Goal: Task Accomplishment & Management: Manage account settings

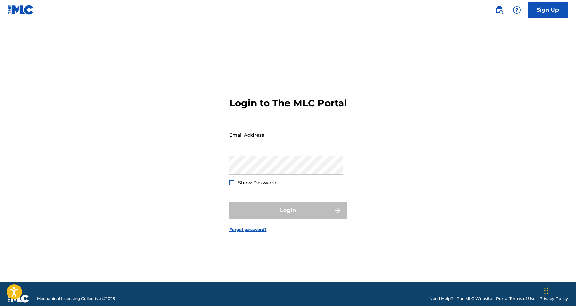
type input "[EMAIL_ADDRESS][DOMAIN_NAME]"
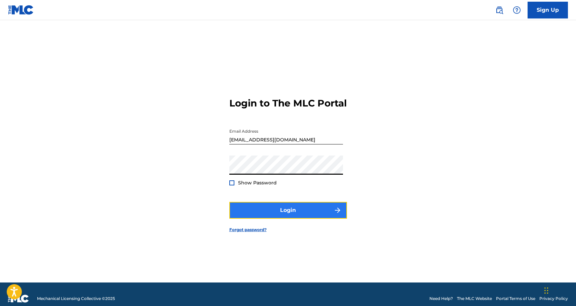
click at [248, 211] on button "Login" at bounding box center [288, 210] width 118 height 17
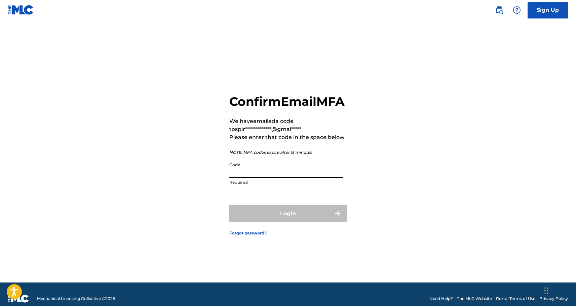
click at [286, 178] on input "Code" at bounding box center [286, 168] width 114 height 19
paste input "847381"
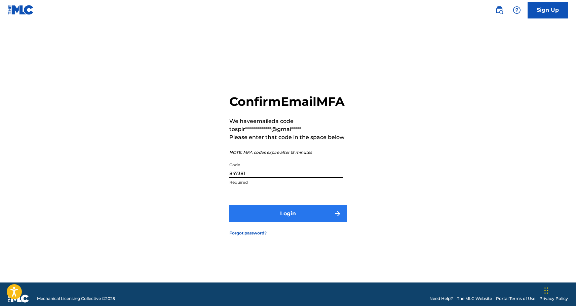
type input "847381"
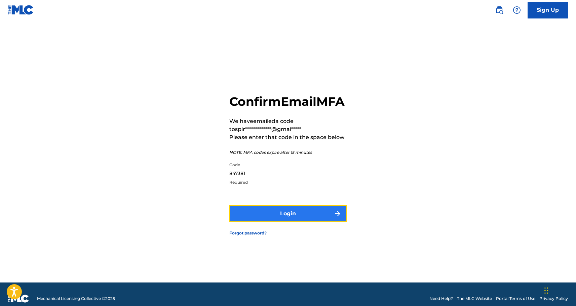
click at [282, 221] on button "Login" at bounding box center [288, 213] width 118 height 17
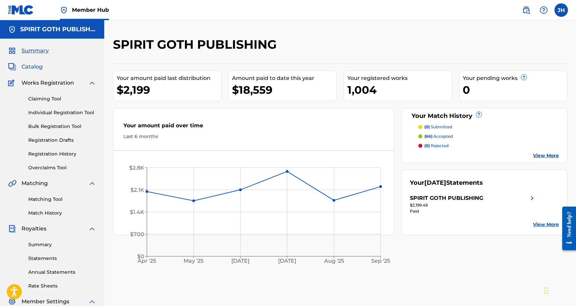
click at [32, 64] on span "Catalog" at bounding box center [32, 67] width 21 height 8
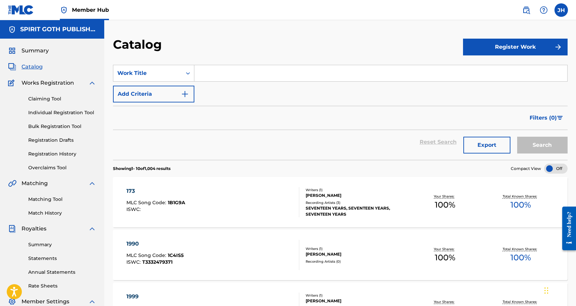
click at [213, 71] on input "Search Form" at bounding box center [380, 73] width 373 height 16
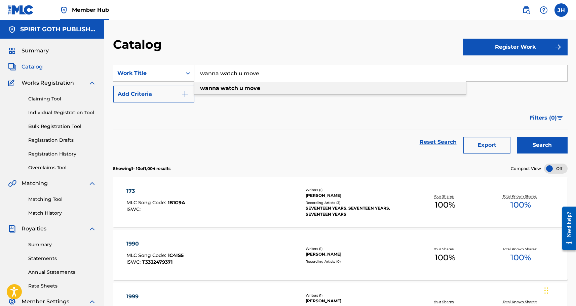
type input "wanna watch u move"
drag, startPoint x: 208, startPoint y: 86, endPoint x: 203, endPoint y: 88, distance: 5.3
click at [208, 86] on strong "wanna" at bounding box center [209, 88] width 19 height 6
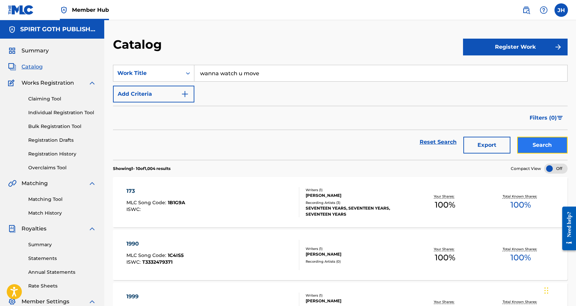
click at [527, 140] on button "Search" at bounding box center [542, 145] width 50 height 17
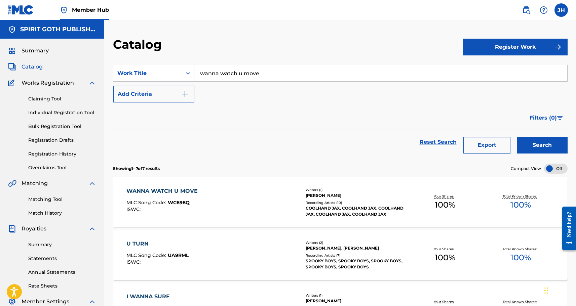
click at [185, 192] on div "WANNA WATCH U MOVE" at bounding box center [163, 191] width 75 height 8
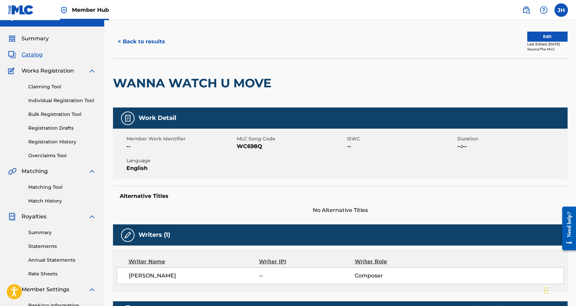
scroll to position [13, 0]
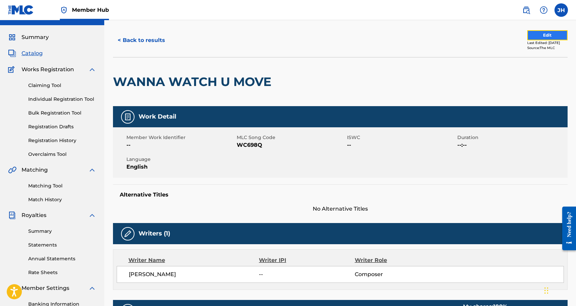
click at [549, 33] on button "Edit" at bounding box center [547, 35] width 40 height 10
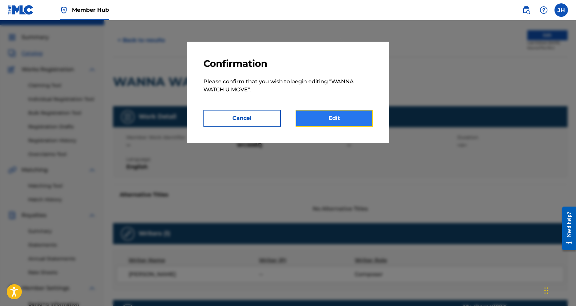
click at [317, 120] on link "Edit" at bounding box center [333, 118] width 77 height 17
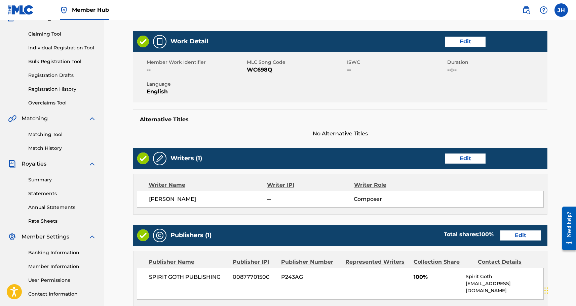
scroll to position [78, 0]
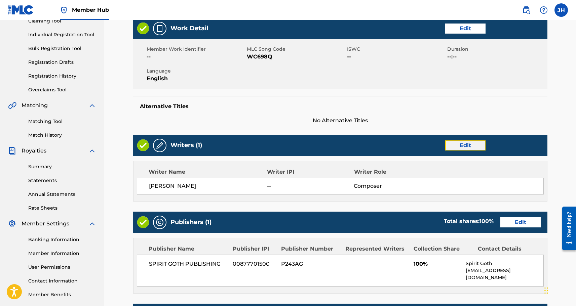
click at [467, 143] on link "Edit" at bounding box center [465, 145] width 40 height 10
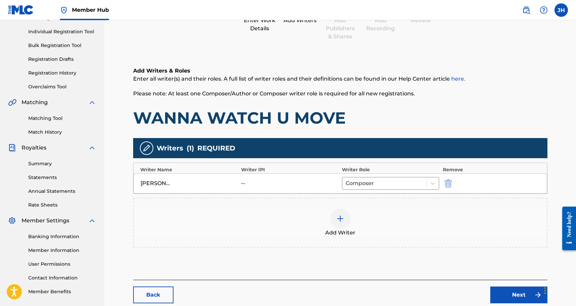
scroll to position [85, 0]
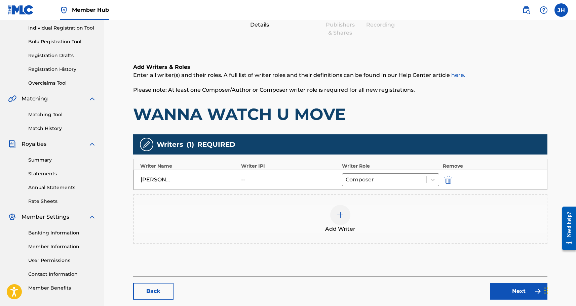
click at [244, 178] on div "--" at bounding box center [256, 180] width 30 height 8
click at [342, 213] on img at bounding box center [340, 215] width 8 height 8
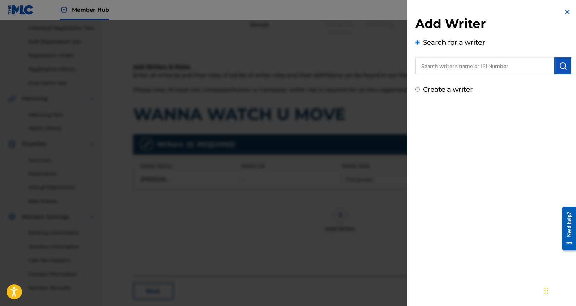
click at [449, 71] on input "text" at bounding box center [484, 65] width 139 height 17
click at [453, 91] on label "Create a writer" at bounding box center [448, 89] width 50 height 8
radio input "true"
click at [419, 91] on input "Create a writer" at bounding box center [417, 89] width 4 height 4
radio input "false"
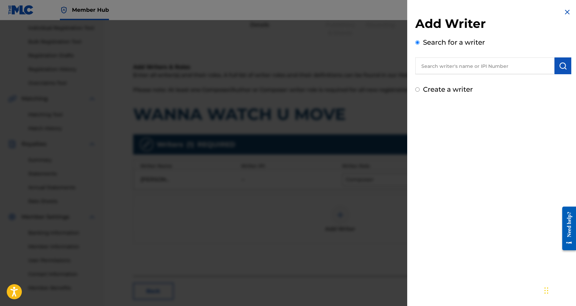
radio input "true"
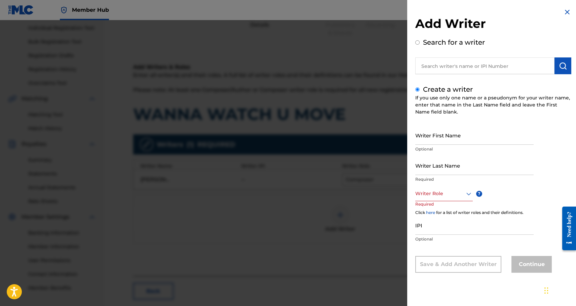
click at [455, 65] on input "text" at bounding box center [484, 65] width 139 height 17
radio input "true"
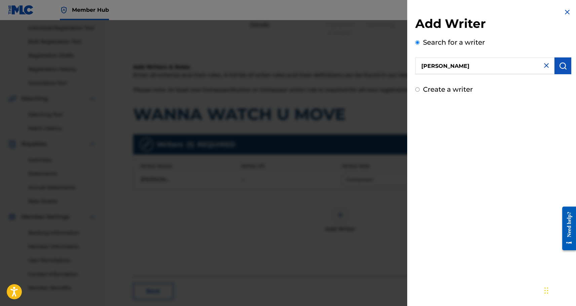
type input "J"
paste input "00360527866"
type input "00360527866"
click at [563, 67] on img "submit" at bounding box center [562, 66] width 8 height 8
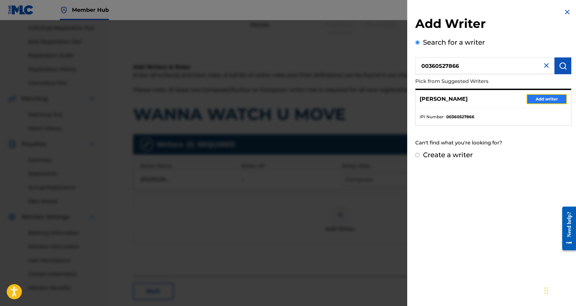
click at [533, 99] on button "Add writer" at bounding box center [546, 99] width 40 height 10
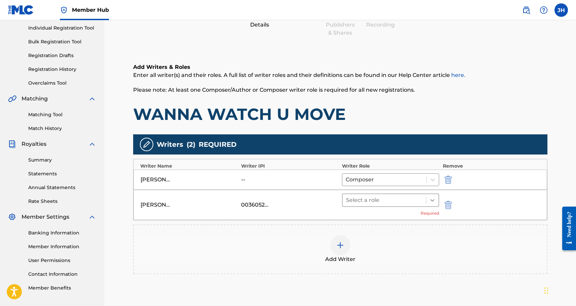
click at [430, 200] on icon at bounding box center [432, 200] width 7 height 7
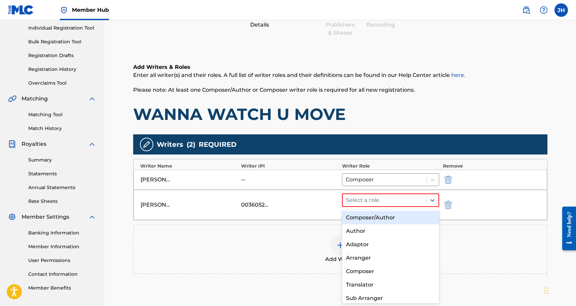
click at [404, 218] on div "Composer/Author" at bounding box center [390, 217] width 97 height 13
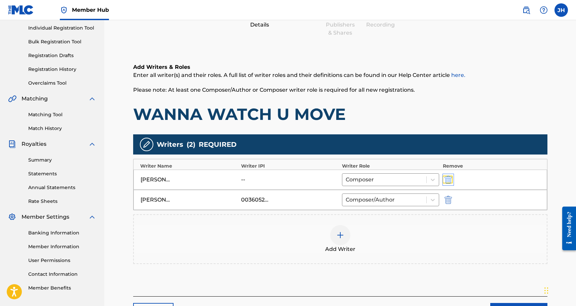
click at [447, 182] on img "submit" at bounding box center [447, 180] width 7 height 8
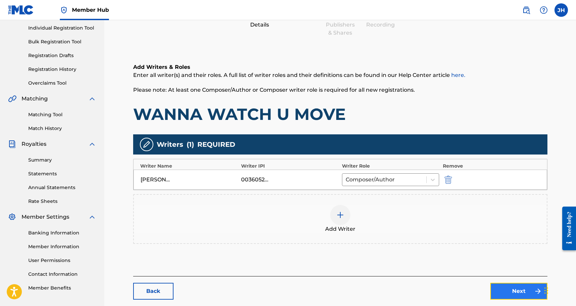
click at [512, 290] on link "Next" at bounding box center [518, 291] width 57 height 17
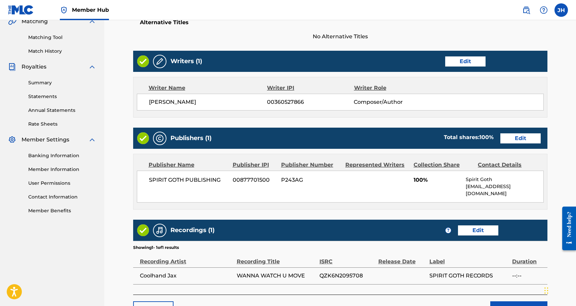
scroll to position [172, 0]
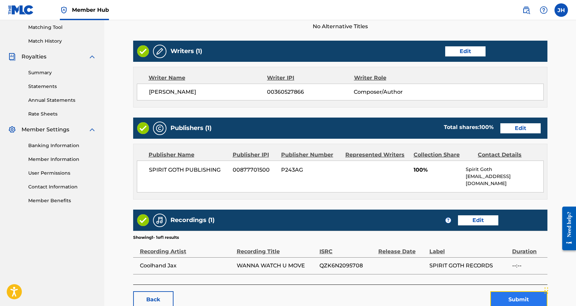
click at [512, 291] on button "Submit" at bounding box center [518, 299] width 57 height 17
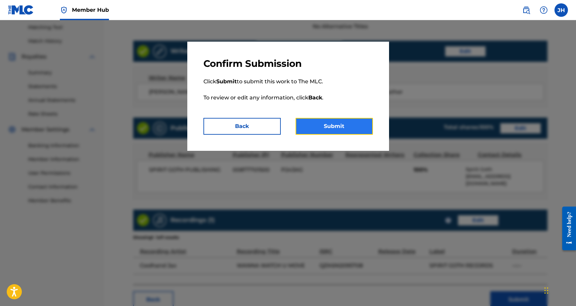
click at [331, 120] on button "Submit" at bounding box center [333, 126] width 77 height 17
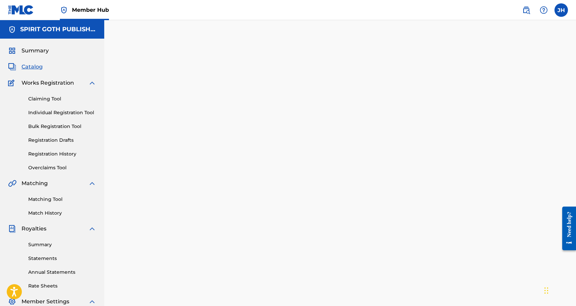
click at [36, 70] on span "Catalog" at bounding box center [32, 67] width 21 height 8
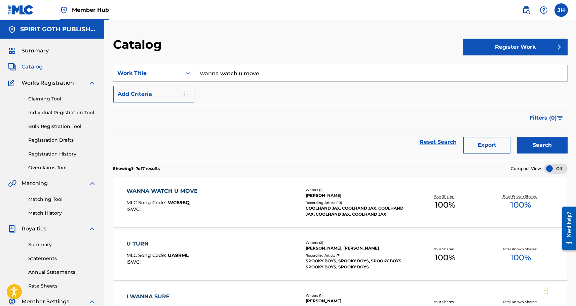
click at [249, 79] on input "wanna watch u move" at bounding box center [380, 73] width 373 height 16
drag, startPoint x: 283, startPoint y: 74, endPoint x: 184, endPoint y: 65, distance: 99.5
click at [184, 65] on div "SearchWithCriteriad6ce9df6-9c55-4dd6-af5c-8887875d8928 Work Title wanna watch u…" at bounding box center [340, 73] width 454 height 17
click at [234, 93] on div "backseat swinging" at bounding box center [330, 88] width 272 height 12
type input "backseat swinging"
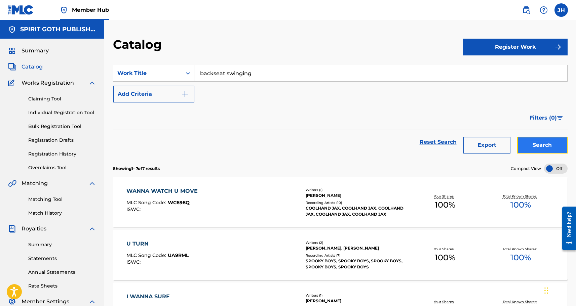
click at [534, 146] on button "Search" at bounding box center [542, 145] width 50 height 17
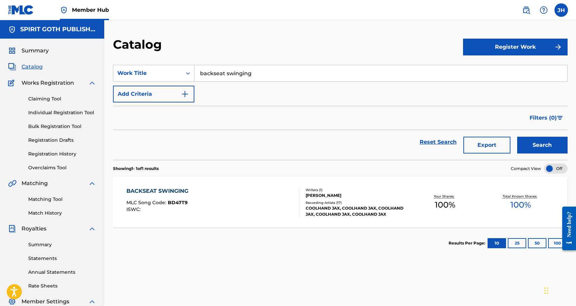
drag, startPoint x: 173, startPoint y: 188, endPoint x: 176, endPoint y: 195, distance: 7.1
click at [173, 188] on div "BACKSEAT SWINGING" at bounding box center [158, 191] width 65 height 8
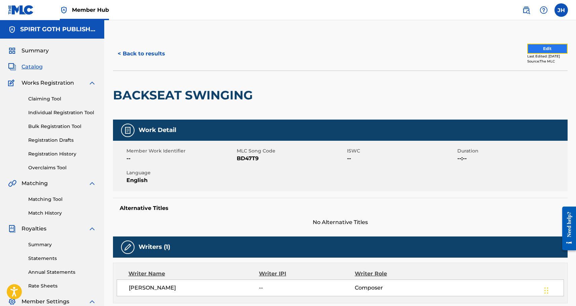
click at [541, 51] on button "Edit" at bounding box center [547, 49] width 40 height 10
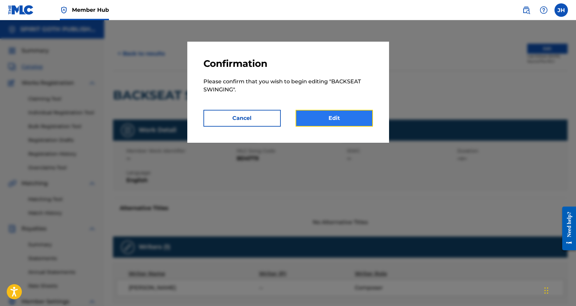
click at [329, 117] on link "Edit" at bounding box center [333, 118] width 77 height 17
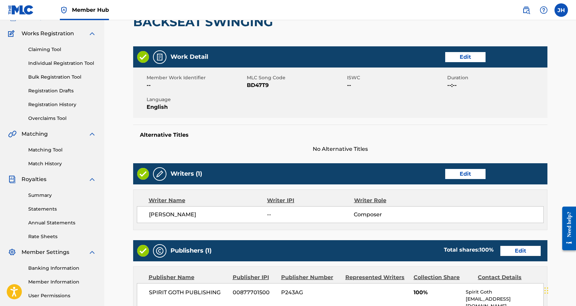
scroll to position [85, 0]
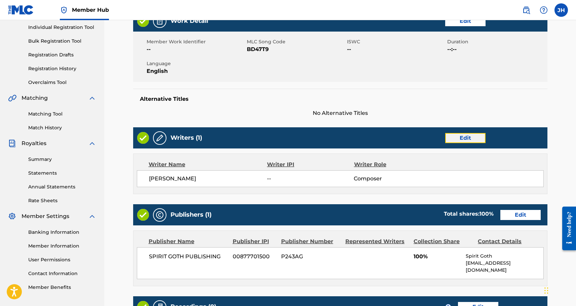
click at [470, 136] on link "Edit" at bounding box center [465, 138] width 40 height 10
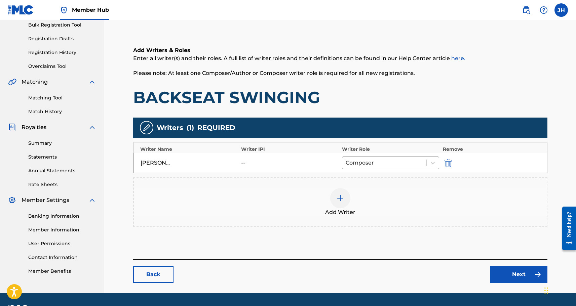
scroll to position [103, 0]
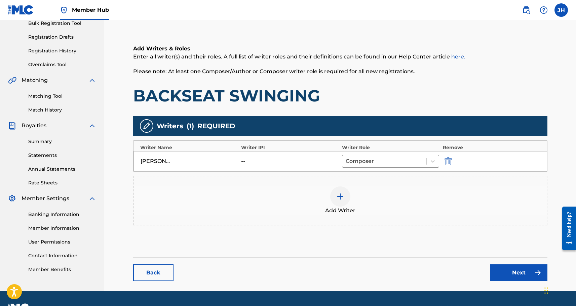
click at [341, 193] on img at bounding box center [340, 197] width 8 height 8
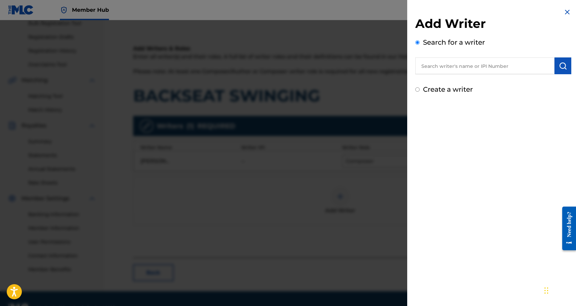
click at [458, 63] on input "text" at bounding box center [484, 65] width 139 height 17
paste input "00360527866"
type input "00360527866"
click at [559, 66] on img "submit" at bounding box center [562, 66] width 8 height 8
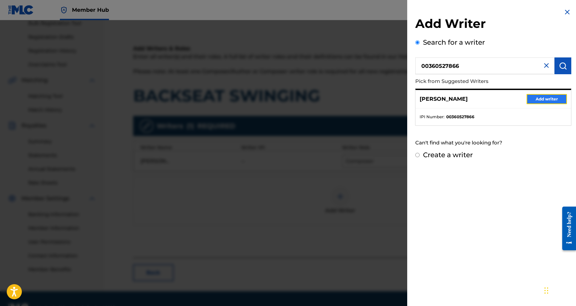
click at [544, 99] on button "Add writer" at bounding box center [546, 99] width 40 height 10
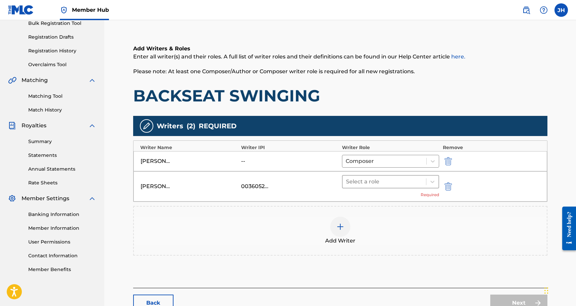
click at [403, 184] on div at bounding box center [384, 181] width 77 height 9
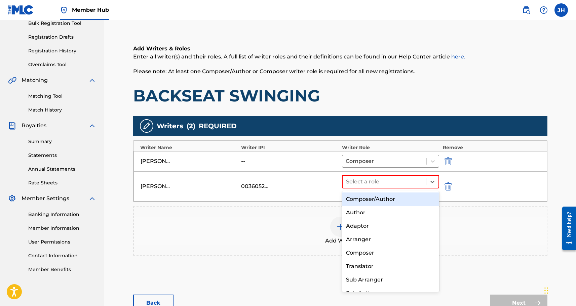
click at [389, 197] on div "Composer/Author" at bounding box center [390, 199] width 97 height 13
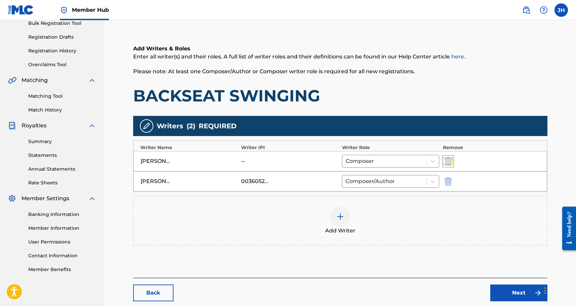
click at [448, 164] on img "submit" at bounding box center [447, 161] width 7 height 8
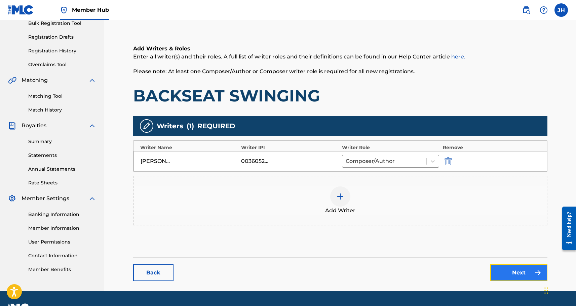
click at [520, 271] on link "Next" at bounding box center [518, 272] width 57 height 17
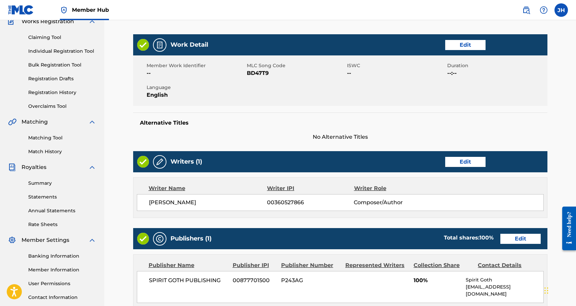
scroll to position [209, 0]
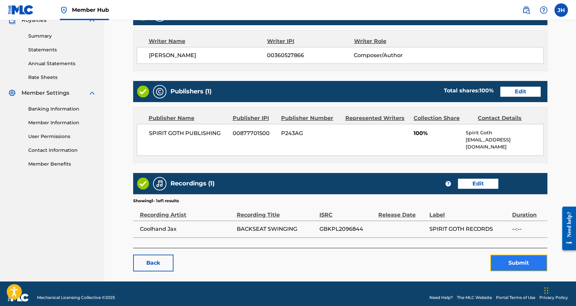
click at [508, 255] on button "Submit" at bounding box center [518, 263] width 57 height 17
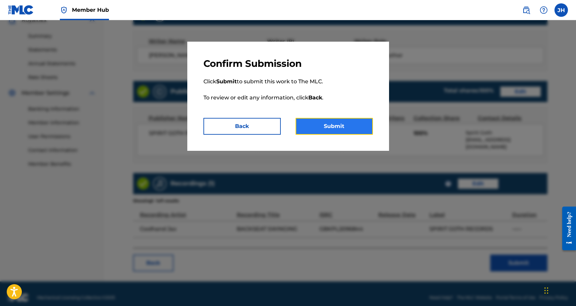
click at [319, 128] on button "Submit" at bounding box center [333, 126] width 77 height 17
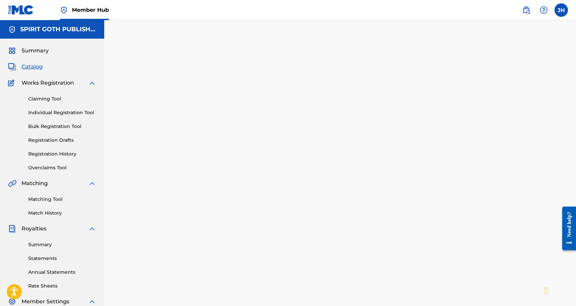
click at [27, 65] on span "Catalog" at bounding box center [32, 67] width 21 height 8
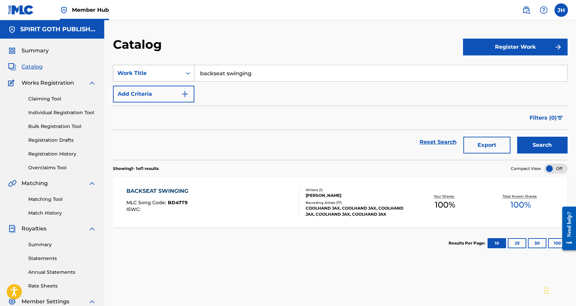
drag, startPoint x: 276, startPoint y: 71, endPoint x: 190, endPoint y: 70, distance: 86.4
click at [190, 70] on div "SearchWithCriteriad6ce9df6-9c55-4dd6-af5c-8887875d8928 Work Title backseat swin…" at bounding box center [340, 73] width 454 height 17
type input "everybody else"
click at [279, 86] on div "everybody else" at bounding box center [330, 88] width 272 height 12
click at [535, 145] on button "Search" at bounding box center [542, 145] width 50 height 17
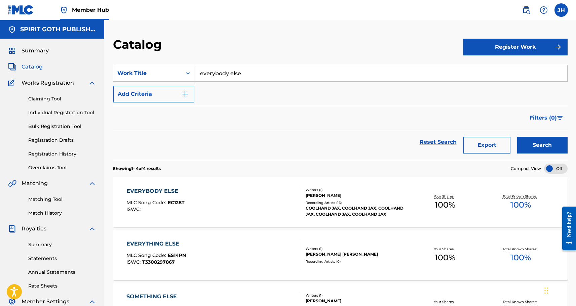
click at [156, 196] on div "EVERYBODY ELSE MLC Song Code : EC128T ISWC :" at bounding box center [155, 202] width 58 height 30
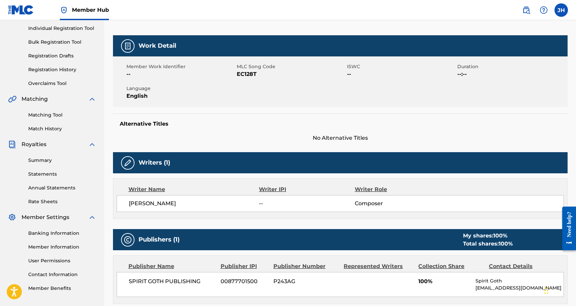
scroll to position [22, 0]
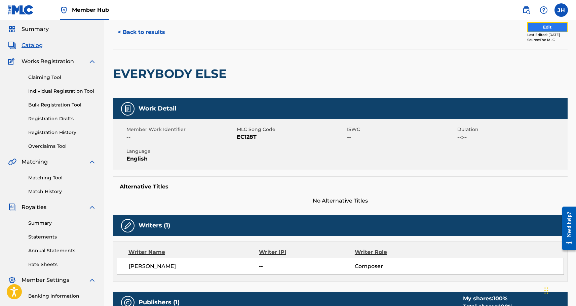
click at [554, 23] on button "Edit" at bounding box center [547, 27] width 40 height 10
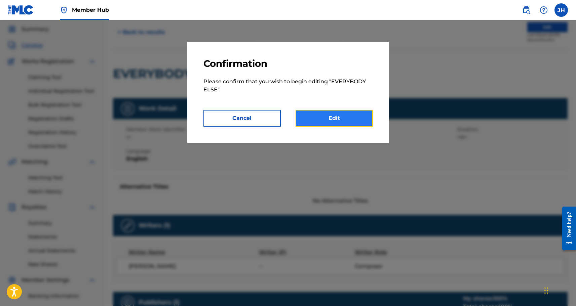
click at [315, 123] on link "Edit" at bounding box center [333, 118] width 77 height 17
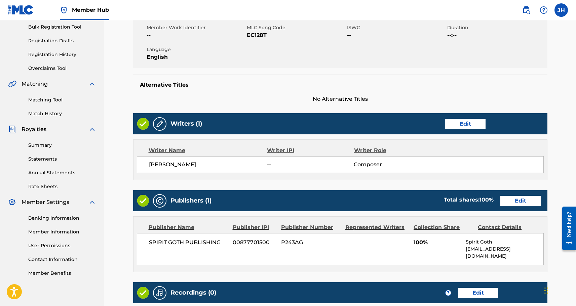
scroll to position [100, 0]
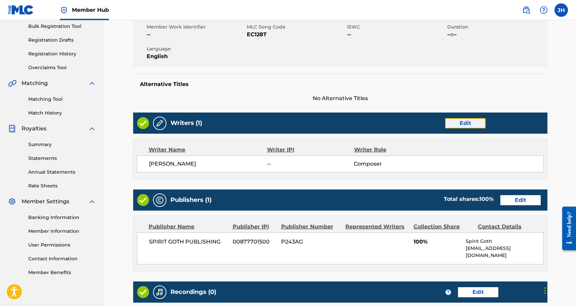
click at [464, 123] on link "Edit" at bounding box center [465, 123] width 40 height 10
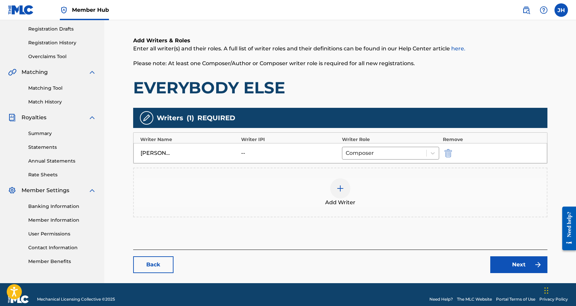
scroll to position [121, 0]
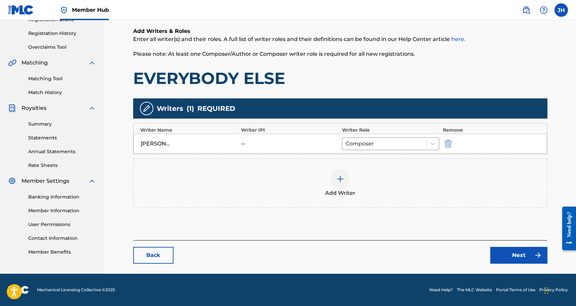
click at [343, 184] on div at bounding box center [340, 179] width 20 height 20
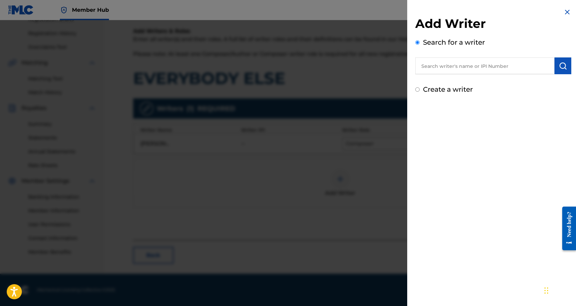
click at [448, 68] on input "text" at bounding box center [484, 65] width 139 height 17
paste input "00360527866"
type input "00360527866"
click at [560, 66] on img "submit" at bounding box center [562, 66] width 8 height 8
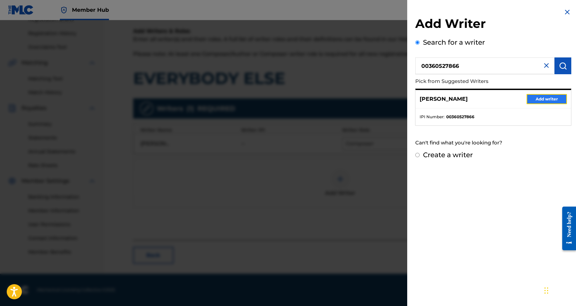
click at [539, 97] on button "Add writer" at bounding box center [546, 99] width 40 height 10
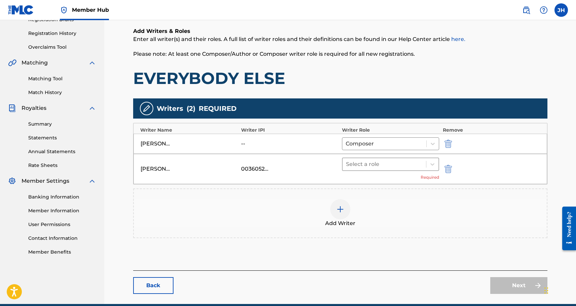
click at [398, 166] on div at bounding box center [384, 164] width 77 height 9
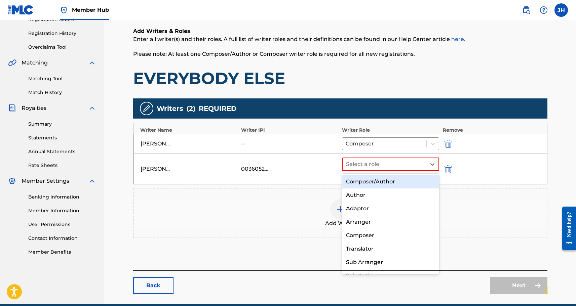
click at [390, 181] on div "Composer/Author" at bounding box center [390, 181] width 97 height 13
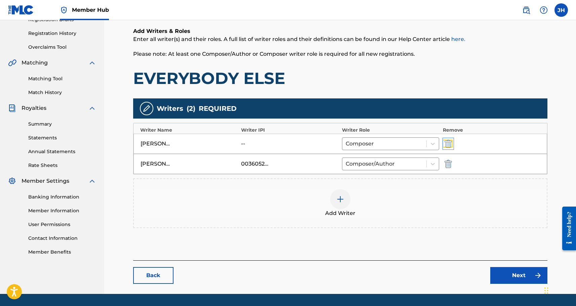
click at [446, 146] on img "submit" at bounding box center [447, 144] width 7 height 8
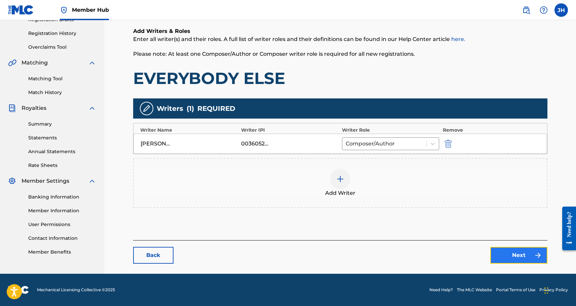
click at [510, 258] on link "Next" at bounding box center [518, 255] width 57 height 17
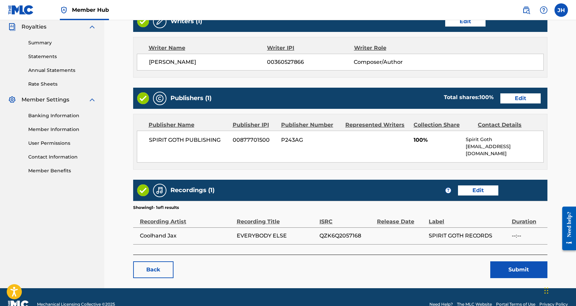
scroll to position [209, 0]
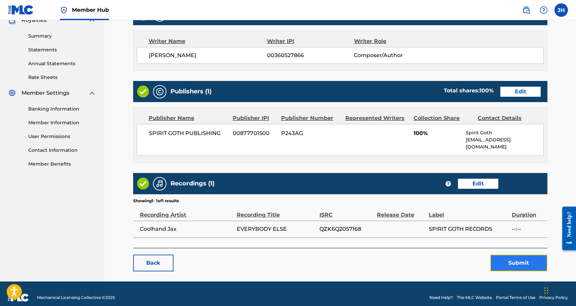
click at [521, 259] on button "Submit" at bounding box center [518, 263] width 57 height 17
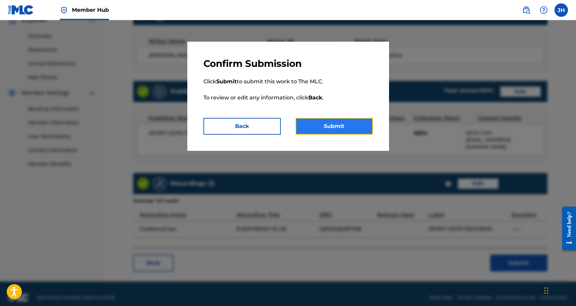
click at [348, 123] on button "Submit" at bounding box center [333, 126] width 77 height 17
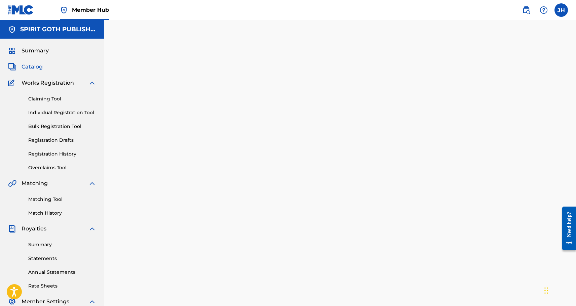
click at [35, 66] on span "Catalog" at bounding box center [32, 67] width 21 height 8
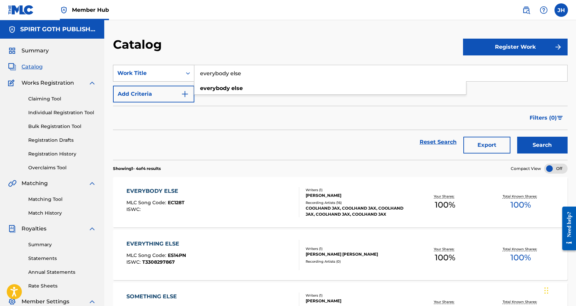
drag, startPoint x: 287, startPoint y: 79, endPoint x: 186, endPoint y: 70, distance: 100.9
click at [186, 70] on div "SearchWithCriteriad6ce9df6-9c55-4dd6-af5c-8887875d8928 Work Title everybody els…" at bounding box center [340, 73] width 454 height 17
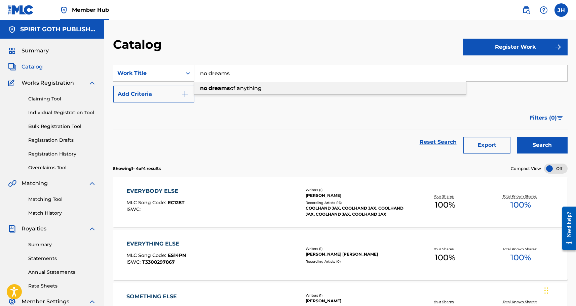
click at [247, 86] on span "of anything" at bounding box center [246, 88] width 32 height 6
type input "no dreams of anything"
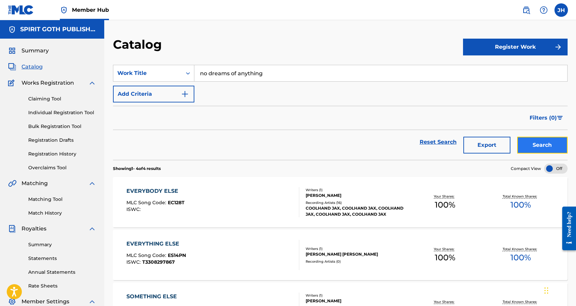
click at [548, 146] on button "Search" at bounding box center [542, 145] width 50 height 17
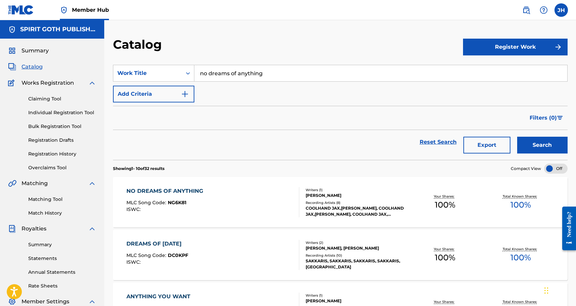
click at [188, 191] on div "NO DREAMS OF ANYTHING" at bounding box center [166, 191] width 80 height 8
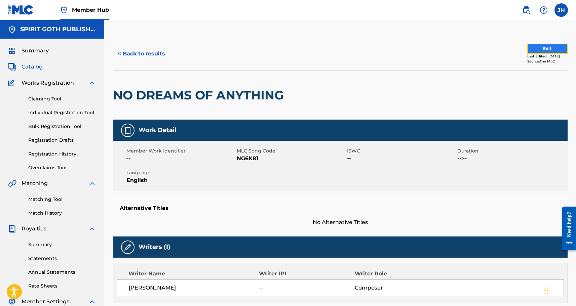
click at [549, 48] on button "Edit" at bounding box center [547, 49] width 40 height 10
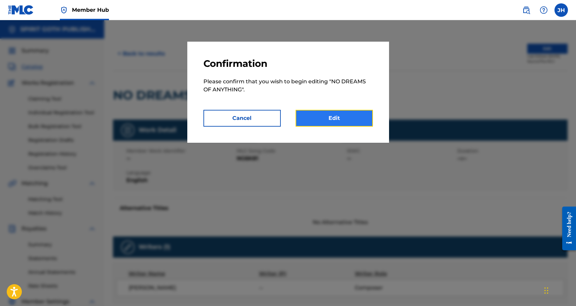
click at [351, 120] on link "Edit" at bounding box center [333, 118] width 77 height 17
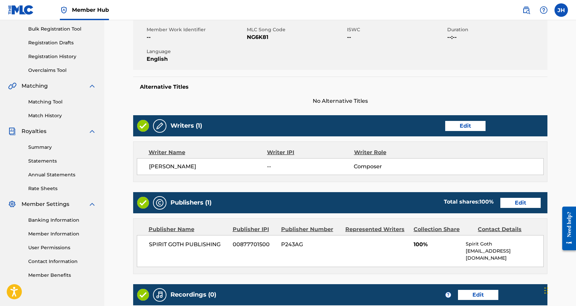
scroll to position [106, 0]
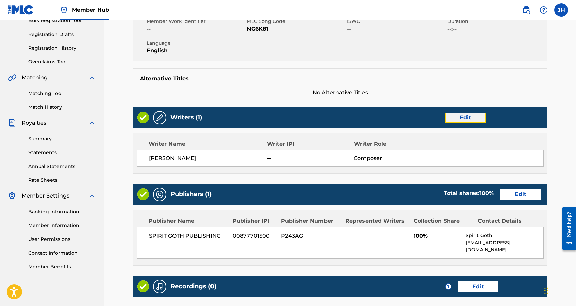
click at [465, 121] on link "Edit" at bounding box center [465, 118] width 40 height 10
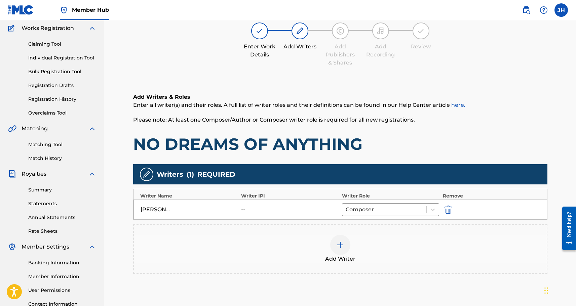
scroll to position [121, 0]
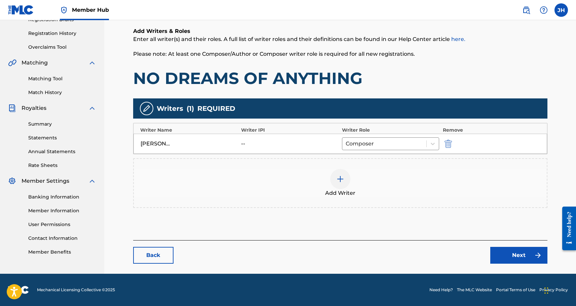
click at [340, 174] on div at bounding box center [340, 179] width 20 height 20
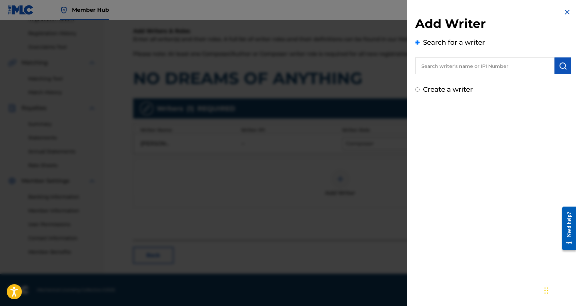
click at [487, 66] on input "text" at bounding box center [484, 65] width 139 height 17
paste input "00360527866"
type input "00360527866"
click at [566, 66] on button "submit" at bounding box center [562, 65] width 17 height 17
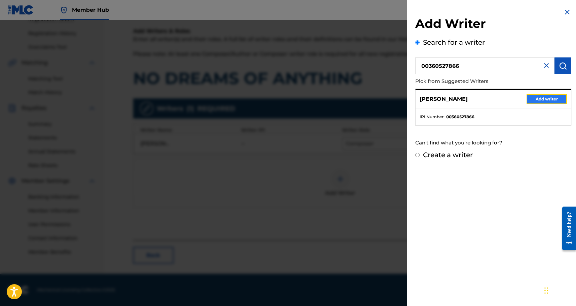
click at [554, 100] on button "Add writer" at bounding box center [546, 99] width 40 height 10
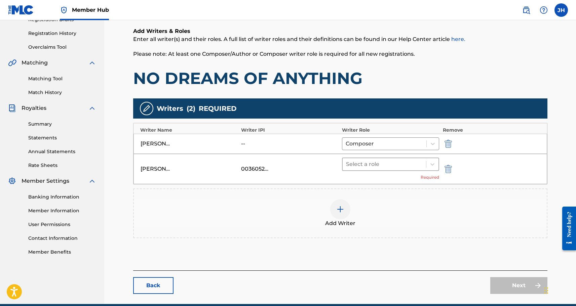
click at [421, 165] on div at bounding box center [384, 164] width 77 height 9
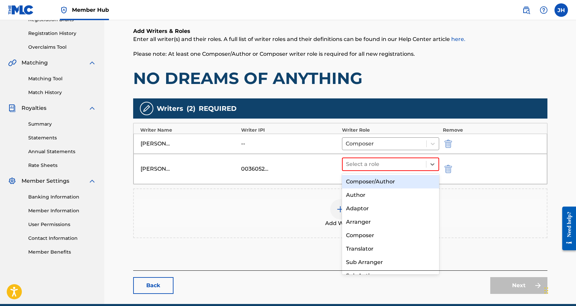
click at [401, 181] on div "Composer/Author" at bounding box center [390, 181] width 97 height 13
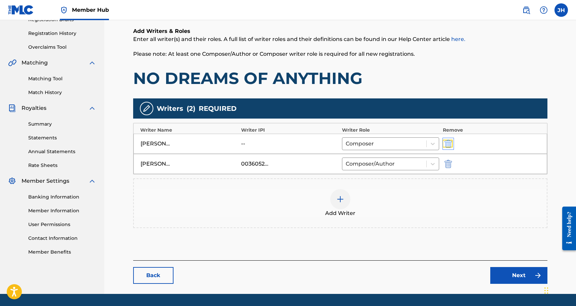
click at [448, 140] on img "submit" at bounding box center [447, 144] width 7 height 8
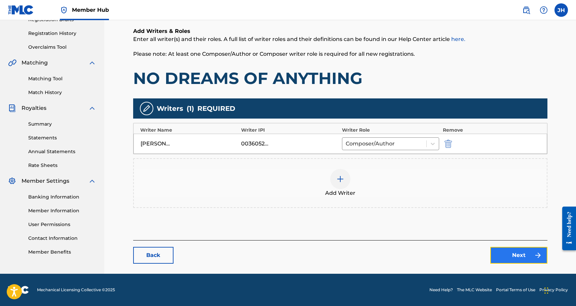
click at [513, 251] on link "Next" at bounding box center [518, 255] width 57 height 17
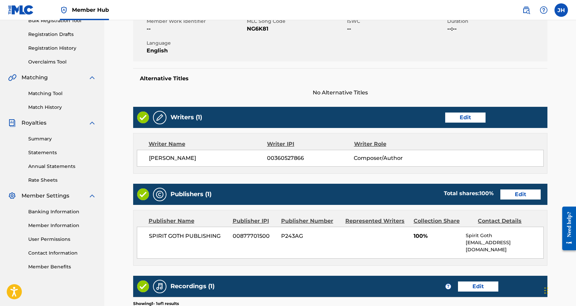
scroll to position [176, 0]
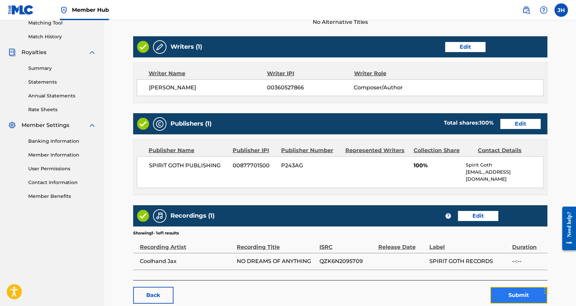
click at [511, 287] on button "Submit" at bounding box center [518, 295] width 57 height 17
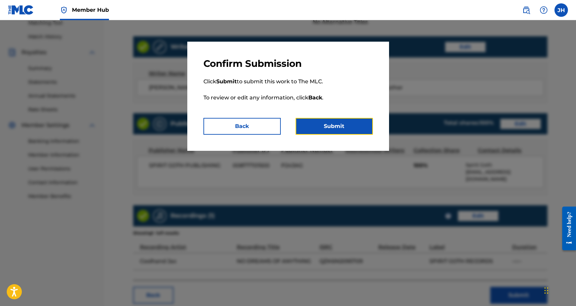
drag, startPoint x: 338, startPoint y: 126, endPoint x: 348, endPoint y: 130, distance: 10.9
click at [338, 126] on button "Submit" at bounding box center [333, 126] width 77 height 17
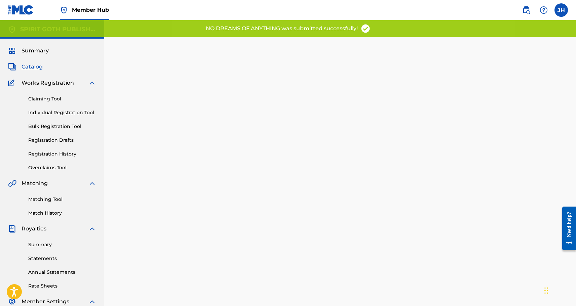
click at [31, 67] on span "Catalog" at bounding box center [32, 67] width 21 height 8
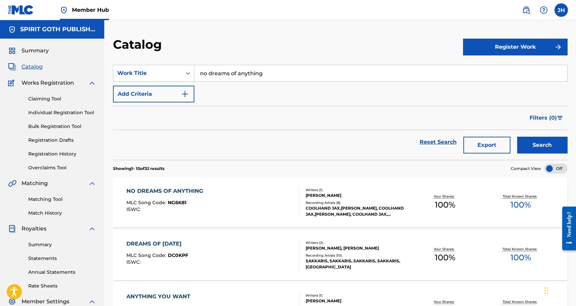
drag, startPoint x: 273, startPoint y: 72, endPoint x: 197, endPoint y: 67, distance: 76.1
click at [197, 67] on input "no dreams of anything" at bounding box center [380, 73] width 373 height 16
click at [224, 92] on div "vanilla" at bounding box center [330, 88] width 272 height 12
click at [548, 149] on button "Search" at bounding box center [542, 145] width 50 height 17
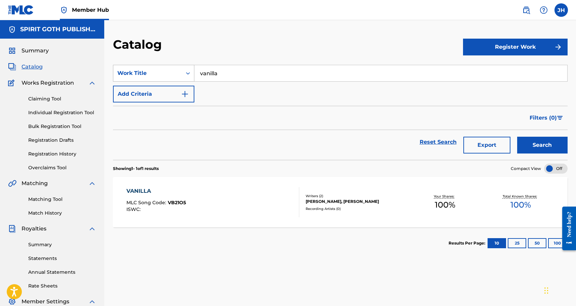
drag, startPoint x: 227, startPoint y: 73, endPoint x: 169, endPoint y: 67, distance: 58.4
click at [169, 67] on div "SearchWithCriteriad6ce9df6-9c55-4dd6-af5c-8887875d8928 Work Title vanilla" at bounding box center [340, 73] width 454 height 17
drag, startPoint x: 238, startPoint y: 72, endPoint x: 165, endPoint y: 70, distance: 73.0
click at [165, 70] on div "SearchWithCriteriad6ce9df6-9c55-4dd6-af5c-8887875d8928 Work Title show me" at bounding box center [340, 73] width 454 height 17
type input "mindset"
